Goal: Understand process/instructions: Learn how to perform a task or action

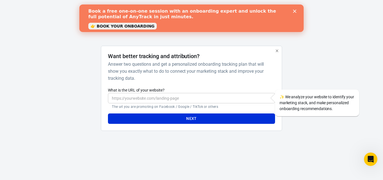
click at [0, 144] on nordpass-portal at bounding box center [0, 144] width 0 height 0
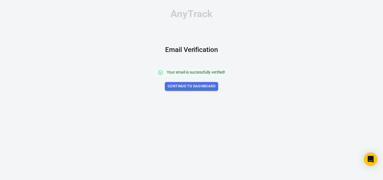
click at [193, 87] on link "Continue to Dashboard" at bounding box center [191, 86] width 53 height 9
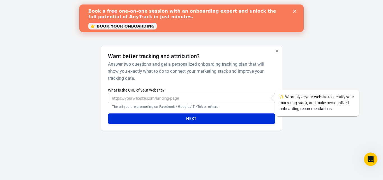
click at [294, 12] on polygon "Close" at bounding box center [294, 11] width 3 height 3
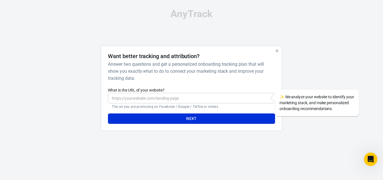
click at [328, 38] on div "AnyTrack Want better tracking and attribution? Answer two questions and get a p…" at bounding box center [191, 72] width 280 height 144
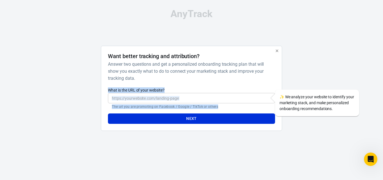
drag, startPoint x: 105, startPoint y: 88, endPoint x: 216, endPoint y: 109, distance: 113.5
click at [216, 109] on div "Want better tracking and attribution? Answer two questions and get a personaliz…" at bounding box center [191, 88] width 181 height 85
copy div "What is the URL of your website? ​ The url you are promoting on Facebook / Goog…"
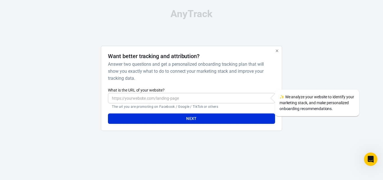
click at [231, 30] on div "AnyTrack Want better tracking and attribution? Answer two questions and get a p…" at bounding box center [191, 72] width 280 height 144
click at [303, 78] on div at bounding box center [308, 90] width 45 height 89
click at [267, 38] on div "AnyTrack Want better tracking and attribution? Answer two questions and get a p…" at bounding box center [191, 72] width 280 height 144
